Goal: Task Accomplishment & Management: Complete application form

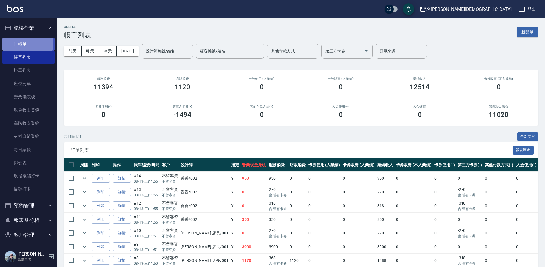
click at [22, 43] on link "打帳單" at bounding box center [28, 44] width 53 height 13
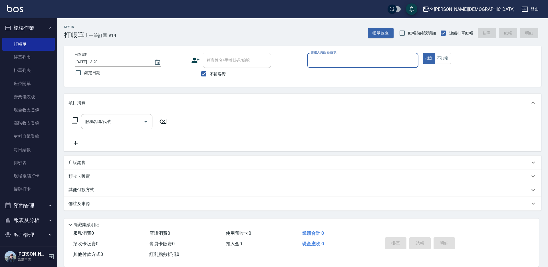
click at [358, 58] on input "服務人員姓名/編號" at bounding box center [363, 60] width 106 height 10
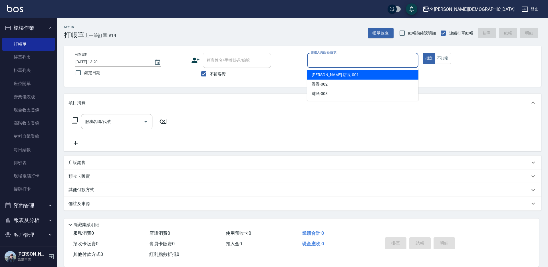
drag, startPoint x: 345, startPoint y: 76, endPoint x: 317, endPoint y: 80, distance: 28.8
click at [345, 76] on div "[PERSON_NAME] 店長 -001" at bounding box center [362, 74] width 111 height 9
type input "[PERSON_NAME] 店長-001"
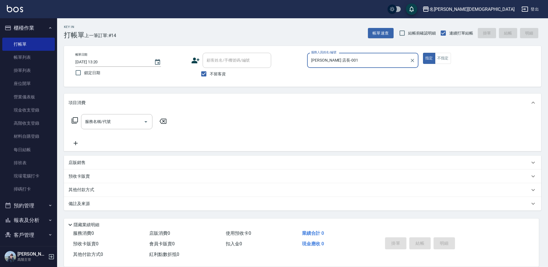
click at [74, 122] on icon at bounding box center [74, 120] width 7 height 7
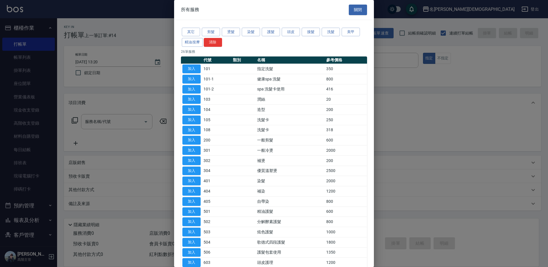
click at [188, 67] on button "加入" at bounding box center [191, 69] width 18 height 9
type input "指定洗髮(101)"
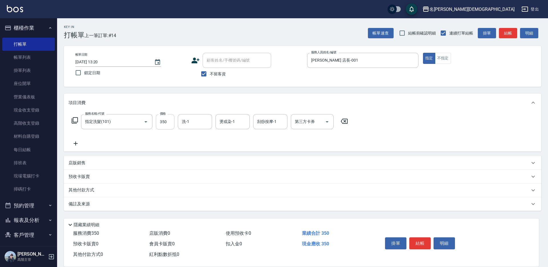
click at [167, 123] on input "350" at bounding box center [165, 121] width 19 height 15
type input "370"
click at [192, 122] on input "洗-1" at bounding box center [194, 122] width 29 height 10
click at [199, 156] on div "繡涵 -003" at bounding box center [195, 160] width 34 height 9
type input "繡涵-003"
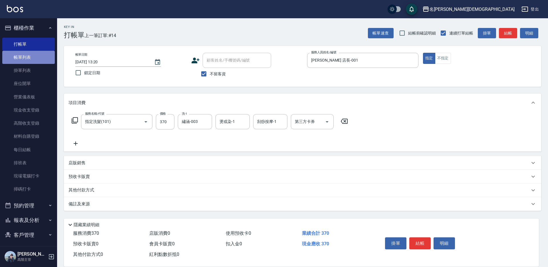
click at [32, 55] on link "帳單列表" at bounding box center [28, 57] width 53 height 13
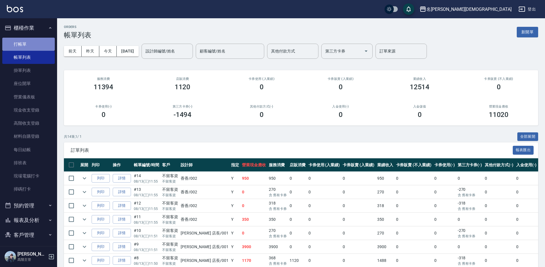
click at [30, 47] on link "打帳單" at bounding box center [28, 44] width 53 height 13
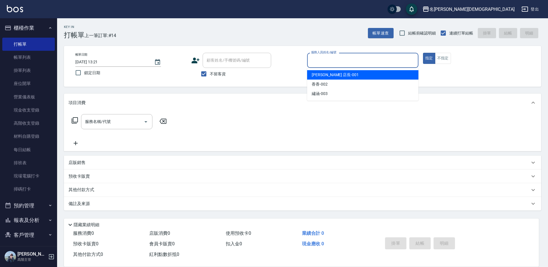
click at [343, 60] on input "服務人員姓名/編號" at bounding box center [363, 60] width 106 height 10
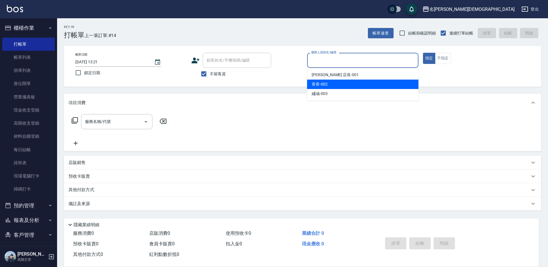
drag, startPoint x: 329, startPoint y: 82, endPoint x: 211, endPoint y: 82, distance: 117.3
click at [329, 82] on div "香香 -002" at bounding box center [362, 84] width 111 height 9
type input "香香-002"
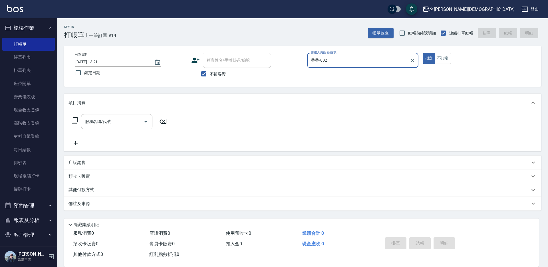
click at [75, 120] on icon at bounding box center [74, 120] width 7 height 7
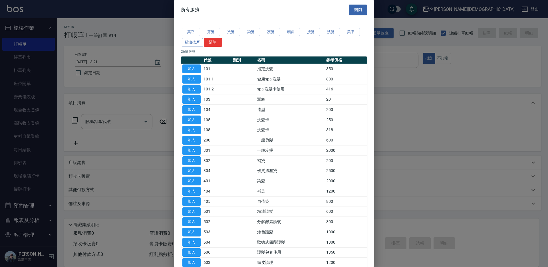
click at [197, 68] on button "加入" at bounding box center [191, 69] width 18 height 9
type input "指定洗髮(101)"
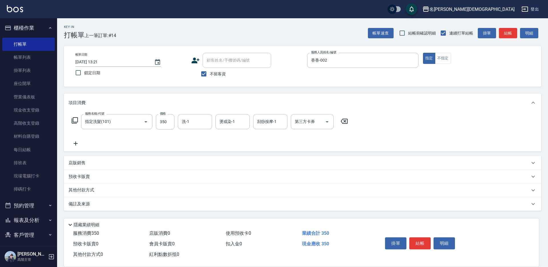
click at [75, 119] on icon at bounding box center [74, 120] width 7 height 7
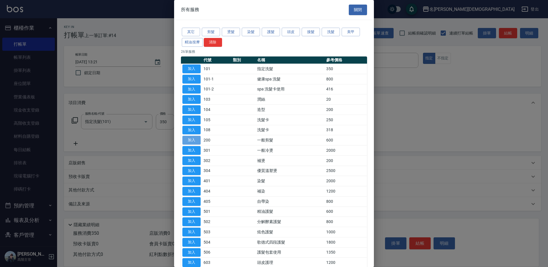
click at [194, 137] on button "加入" at bounding box center [191, 140] width 18 height 9
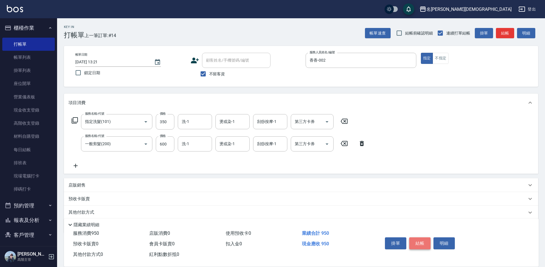
click at [422, 240] on button "結帳" at bounding box center [419, 243] width 21 height 12
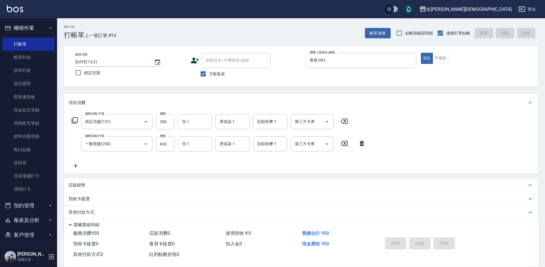
type input "[DATE] 13:22"
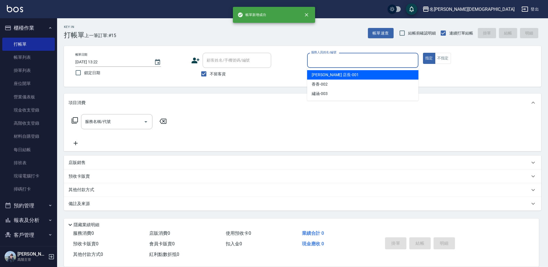
drag, startPoint x: 322, startPoint y: 58, endPoint x: 322, endPoint y: 65, distance: 7.4
click at [322, 58] on input "服務人員姓名/編號" at bounding box center [363, 60] width 106 height 10
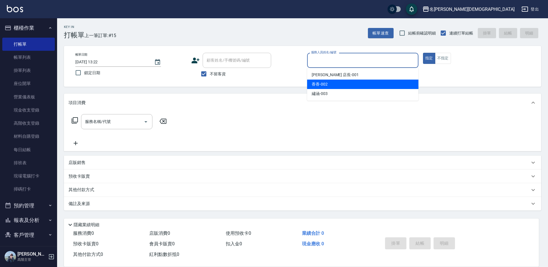
drag, startPoint x: 322, startPoint y: 83, endPoint x: 271, endPoint y: 87, distance: 51.2
click at [322, 84] on span "香香 -002" at bounding box center [320, 84] width 16 height 6
type input "香香-002"
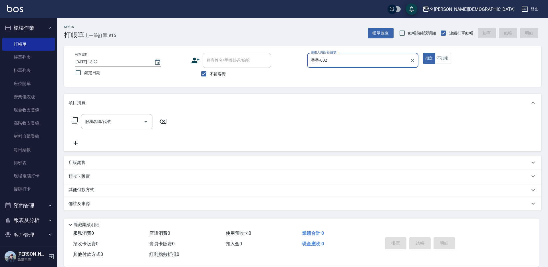
click at [74, 120] on icon at bounding box center [74, 120] width 7 height 7
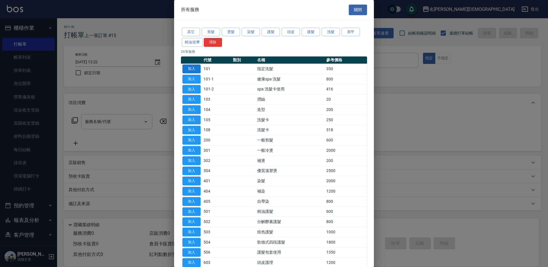
click at [193, 69] on button "加入" at bounding box center [191, 69] width 18 height 9
type input "指定洗髮(101)"
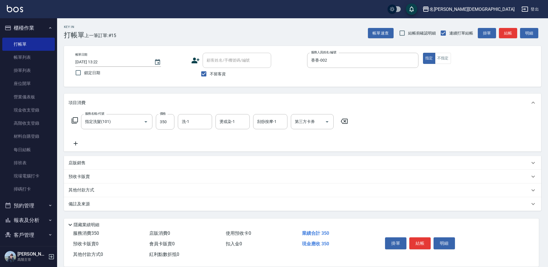
click at [76, 120] on icon at bounding box center [74, 120] width 7 height 7
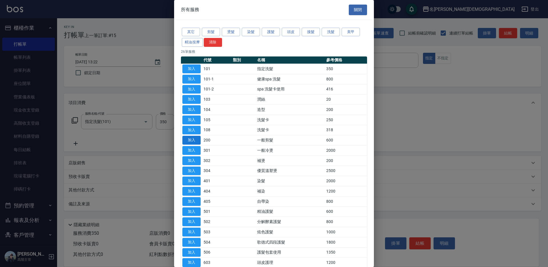
click at [198, 141] on button "加入" at bounding box center [191, 140] width 18 height 9
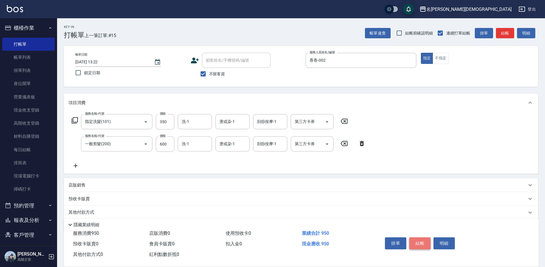
click at [411, 242] on button "結帳" at bounding box center [419, 243] width 21 height 12
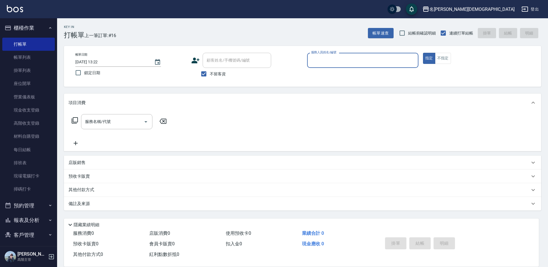
drag, startPoint x: 327, startPoint y: 59, endPoint x: 329, endPoint y: 58, distance: 3.1
click at [327, 59] on input "服務人員姓名/編號" at bounding box center [363, 60] width 106 height 10
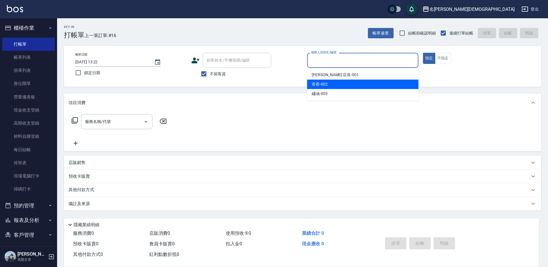
click at [329, 84] on div "香香 -002" at bounding box center [362, 84] width 111 height 9
type input "香香-002"
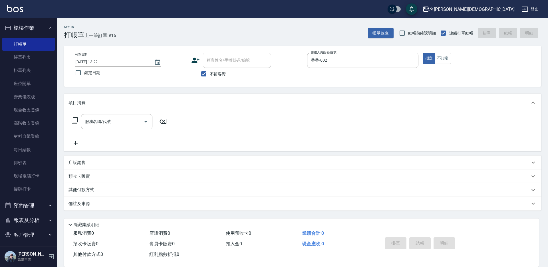
click at [73, 120] on icon at bounding box center [75, 120] width 6 height 6
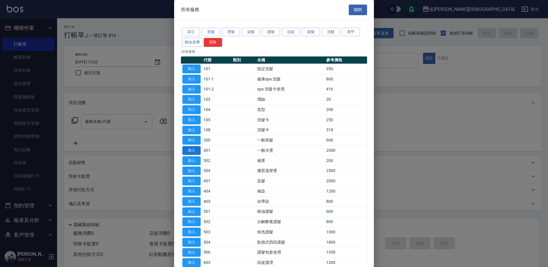
click at [197, 152] on button "加入" at bounding box center [191, 150] width 18 height 9
type input "一般冷燙(301)"
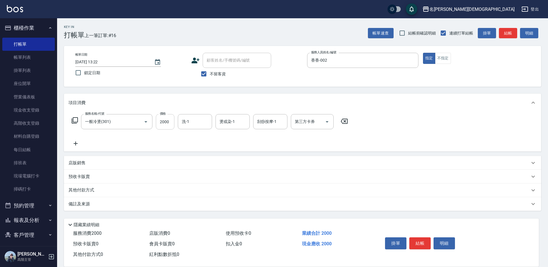
drag, startPoint x: 168, startPoint y: 133, endPoint x: 169, endPoint y: 125, distance: 7.8
click at [168, 133] on div "服務名稱/代號 一般冷燙(301) 服務名稱/代號 價格 2000 價格 洗-1 洗-1 燙或染-1 燙或染-1 刮痧按摩-1 刮痧按摩-1 第三方卡券 第三…" at bounding box center [210, 130] width 283 height 33
click at [167, 120] on input "2000" at bounding box center [165, 121] width 19 height 15
type input "2500"
click at [73, 120] on icon at bounding box center [75, 120] width 6 height 6
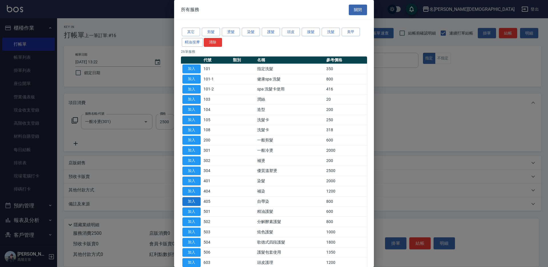
click at [195, 202] on button "加入" at bounding box center [191, 201] width 18 height 9
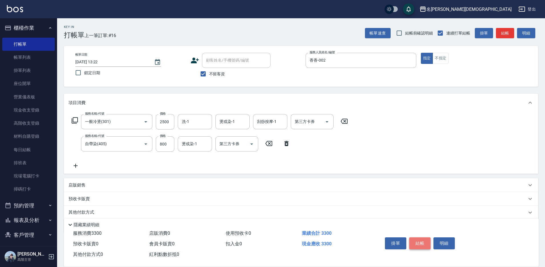
click at [424, 241] on button "結帳" at bounding box center [419, 243] width 21 height 12
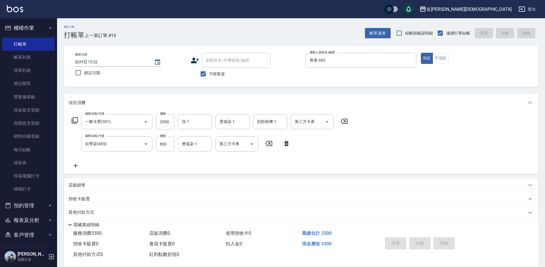
type input "[DATE] 13:24"
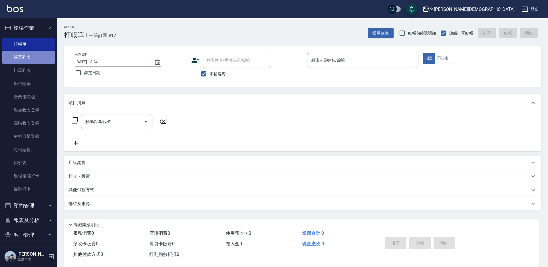
click at [37, 57] on link "帳單列表" at bounding box center [28, 57] width 53 height 13
